Goal: Check status: Check status

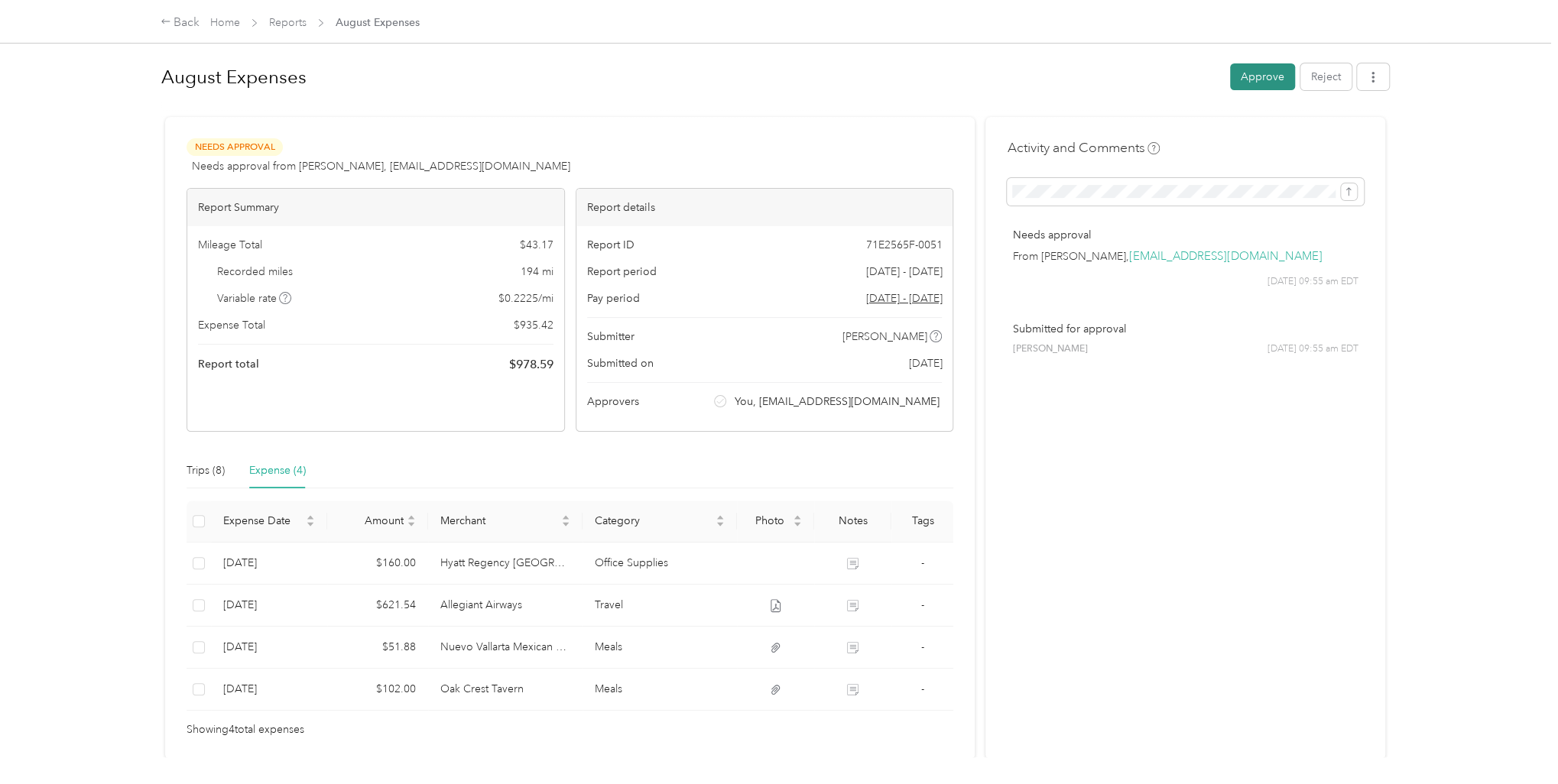
click at [1253, 74] on button "Approve" at bounding box center [1262, 76] width 65 height 27
